Goal: Find contact information: Find contact information

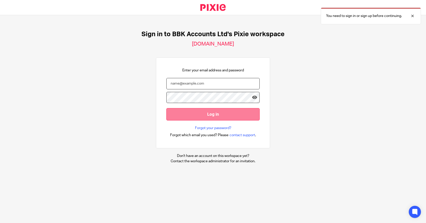
type input "matt@bbkaccounts.co.uk"
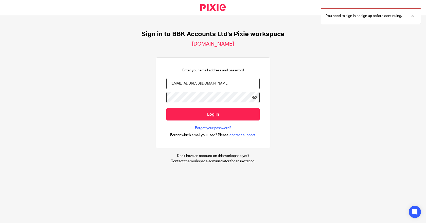
drag, startPoint x: 218, startPoint y: 115, endPoint x: 311, endPoint y: 85, distance: 97.8
click at [218, 115] on input "Log in" at bounding box center [212, 114] width 93 height 12
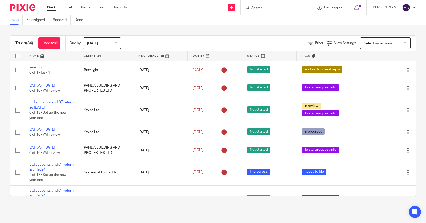
click at [288, 3] on div at bounding box center [276, 7] width 71 height 15
click at [285, 8] on input "Search" at bounding box center [274, 8] width 46 height 5
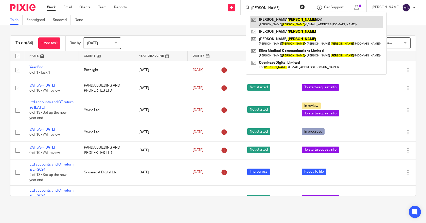
type input "ayers"
click at [313, 19] on link at bounding box center [316, 22] width 133 height 12
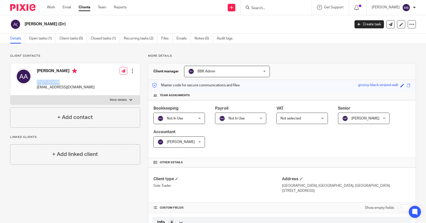
drag, startPoint x: 61, startPoint y: 81, endPoint x: 36, endPoint y: 83, distance: 24.6
click at [36, 83] on div "[PERSON_NAME] 01271 523396 [EMAIL_ADDRESS][DOMAIN_NAME]" at bounding box center [54, 79] width 79 height 27
copy p "01271 523396"
